Goal: Task Accomplishment & Management: Use online tool/utility

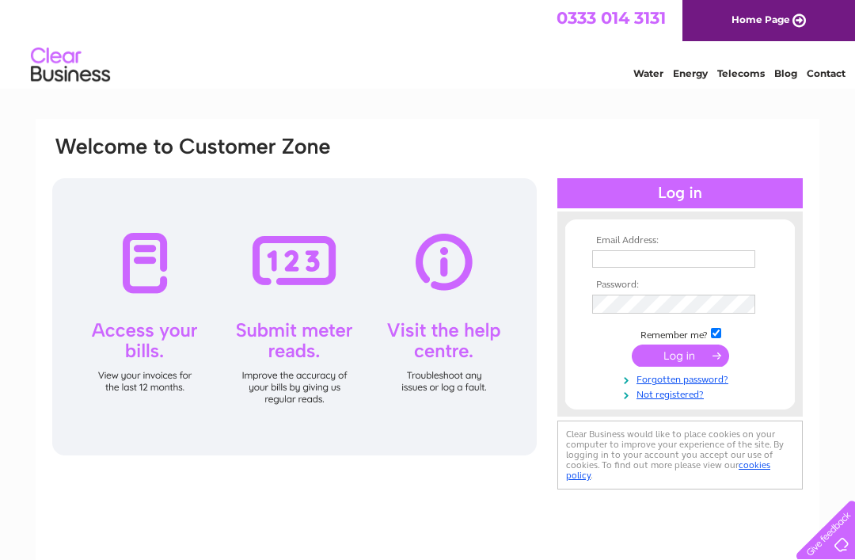
click at [639, 257] on input "text" at bounding box center [673, 258] width 163 height 17
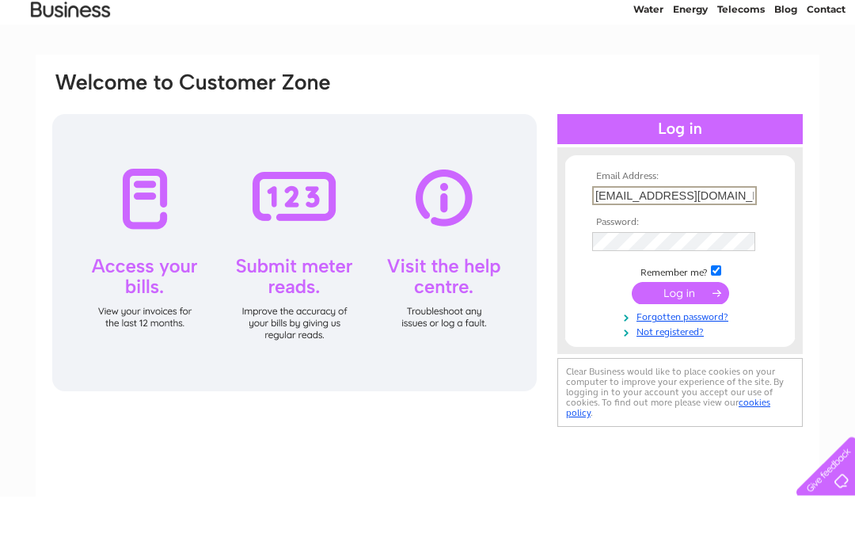
type input "Info@rosecottagecornwall.co.uk"
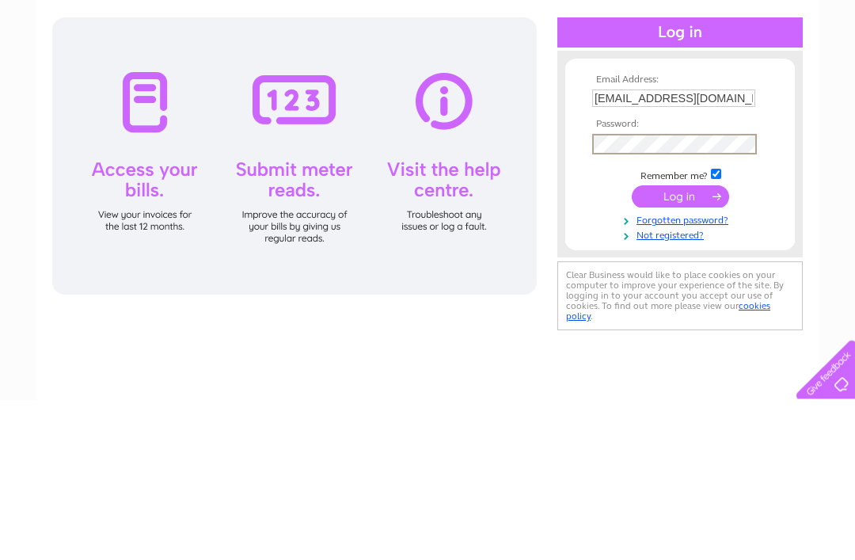
click at [688, 346] on input "submit" at bounding box center [680, 357] width 97 height 22
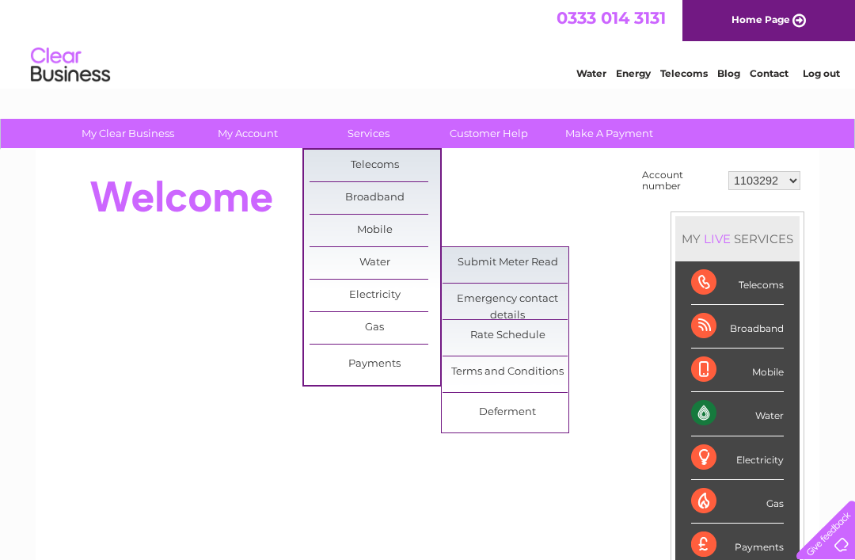
click at [481, 263] on link "Submit Meter Read" at bounding box center [508, 263] width 131 height 32
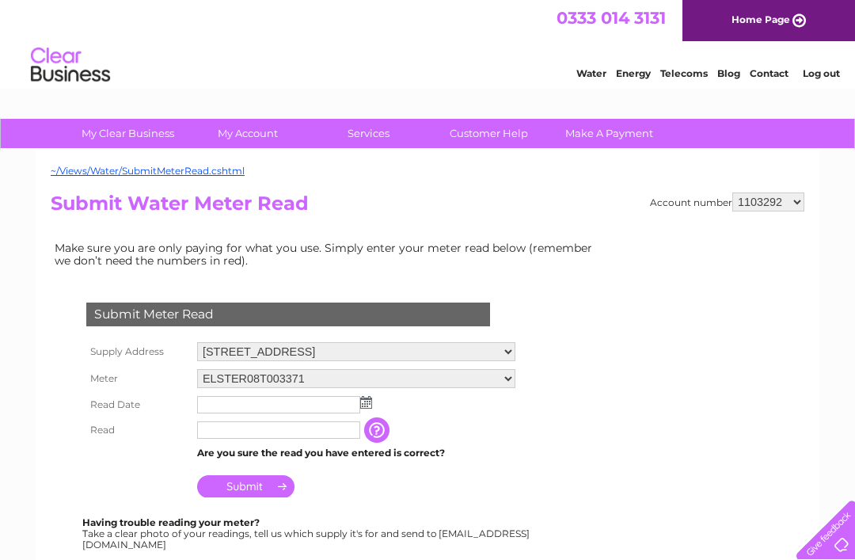
click at [358, 402] on input "text" at bounding box center [278, 404] width 163 height 17
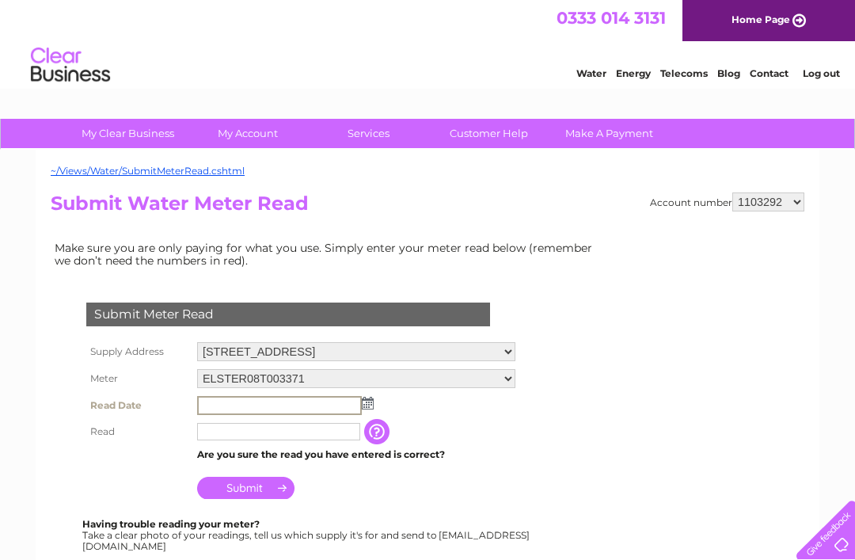
click at [368, 405] on img at bounding box center [368, 403] width 12 height 13
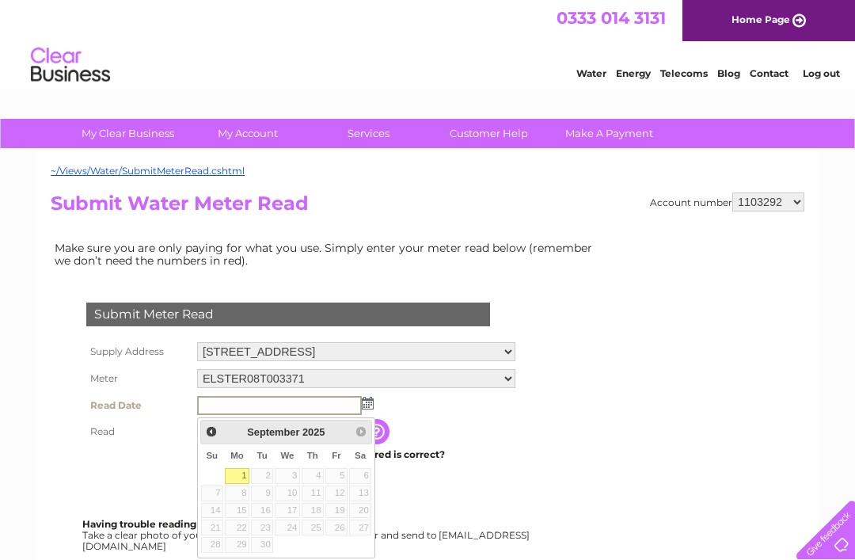
click at [236, 475] on link "1" at bounding box center [237, 476] width 25 height 16
type input "2025/09/01"
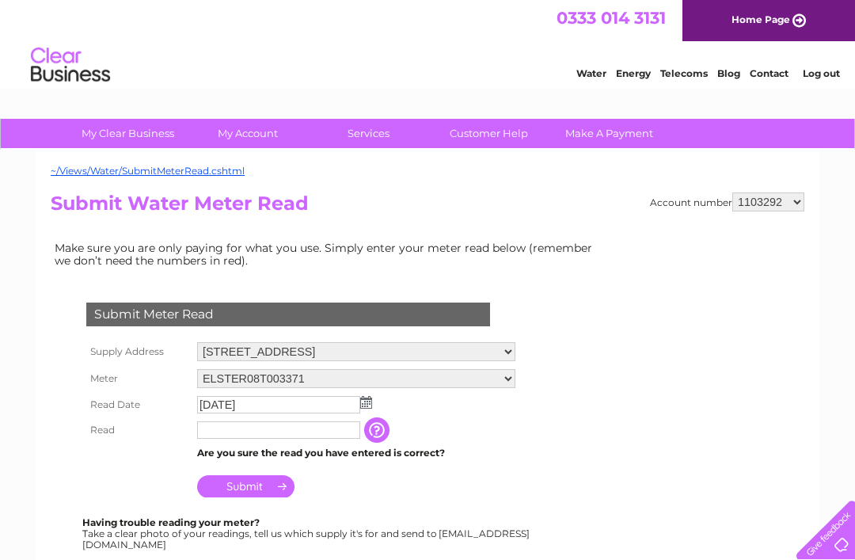
click at [218, 432] on input "text" at bounding box center [278, 429] width 163 height 17
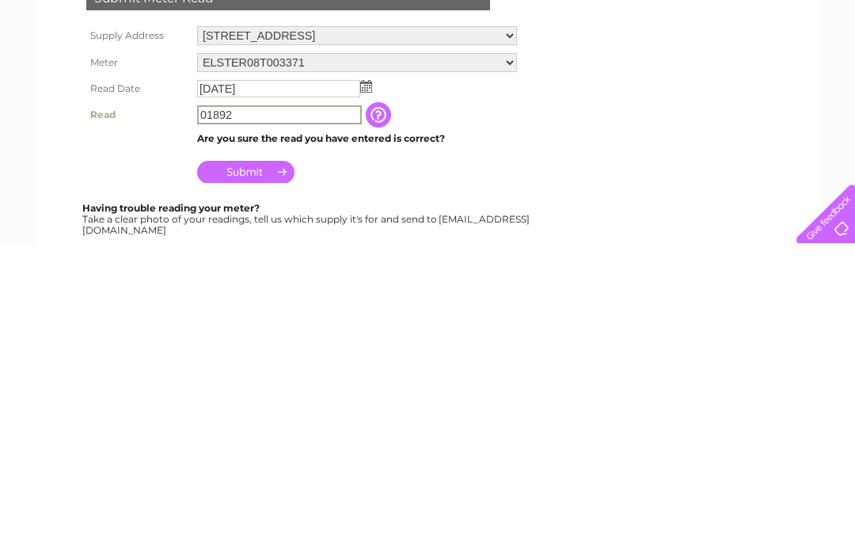
type input "01892"
click at [246, 477] on input "Submit" at bounding box center [245, 488] width 97 height 22
